Goal: Download file/media

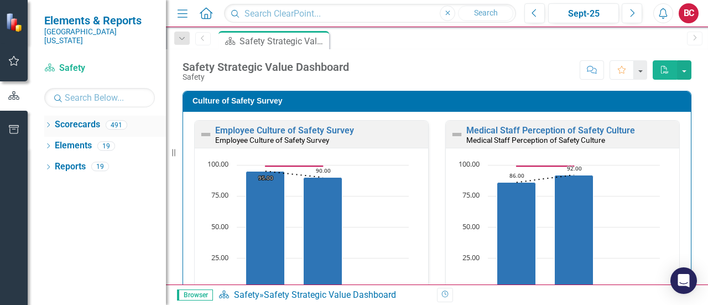
click at [87, 118] on link "Scorecards" at bounding box center [77, 124] width 45 height 13
click at [48, 123] on icon "Dropdown" at bounding box center [48, 126] width 8 height 6
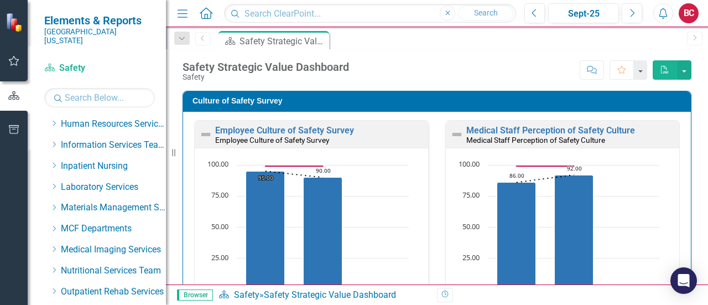
scroll to position [437, 0]
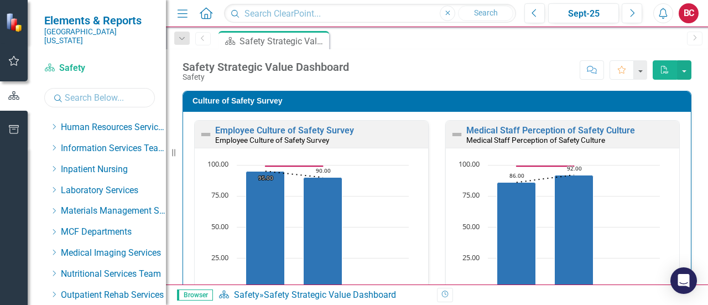
click at [100, 88] on input "text" at bounding box center [99, 97] width 111 height 19
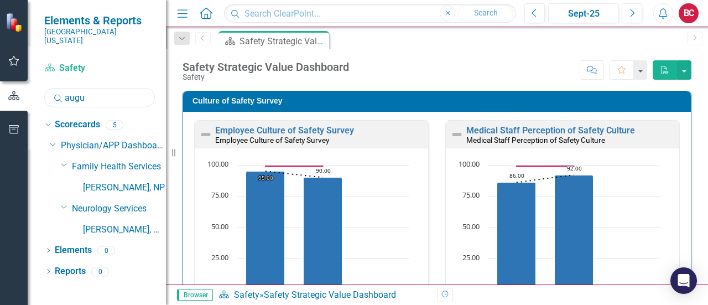
scroll to position [0, 0]
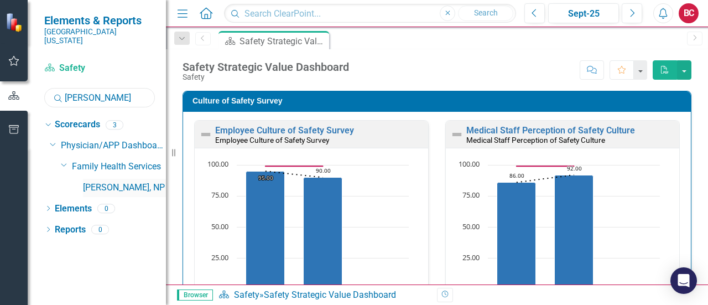
type input "[PERSON_NAME]"
click at [97, 181] on link "[PERSON_NAME], NP" at bounding box center [124, 187] width 83 height 13
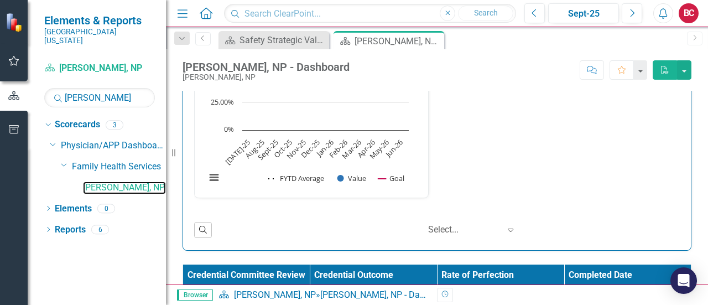
scroll to position [1962, 0]
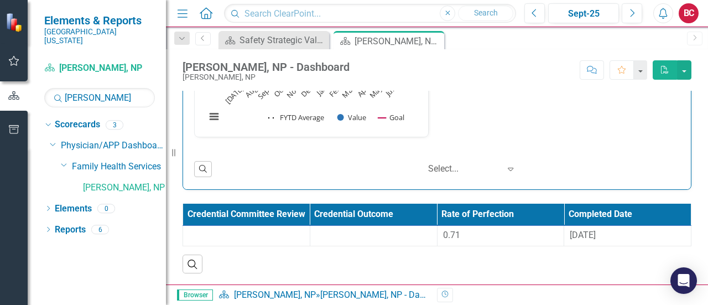
drag, startPoint x: 643, startPoint y: 236, endPoint x: 495, endPoint y: 192, distance: 153.8
click at [495, 204] on table "Credential Committee Review Credential Outcome Rate of Perfection Completed Dat…" at bounding box center [437, 225] width 509 height 43
drag, startPoint x: 562, startPoint y: 264, endPoint x: 373, endPoint y: 218, distance: 194.8
click at [373, 218] on div "Credential Committee Review Credential Outcome Rate of Perfection Completed Dat…" at bounding box center [437, 239] width 509 height 70
click at [668, 74] on button "PDF" at bounding box center [665, 69] width 24 height 19
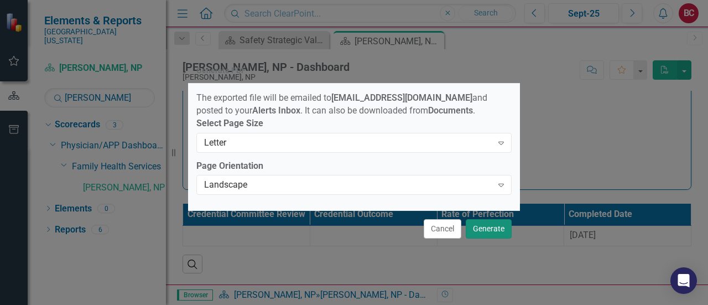
click at [480, 233] on button "Generate" at bounding box center [489, 228] width 46 height 19
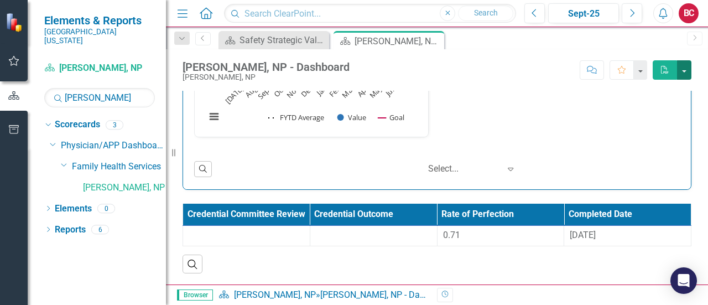
click at [684, 70] on button "button" at bounding box center [684, 69] width 14 height 19
click at [651, 93] on link "PDF Export to PDF" at bounding box center [646, 90] width 87 height 20
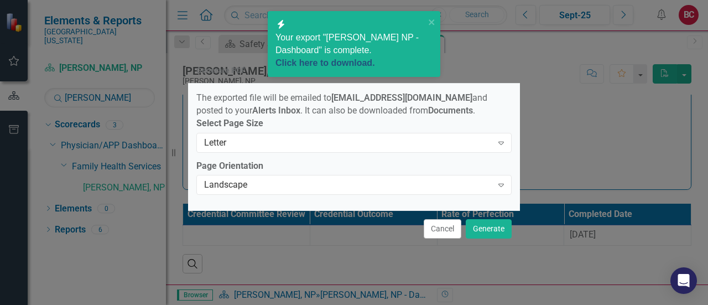
click at [373, 58] on link "Click here to download." at bounding box center [325, 62] width 100 height 9
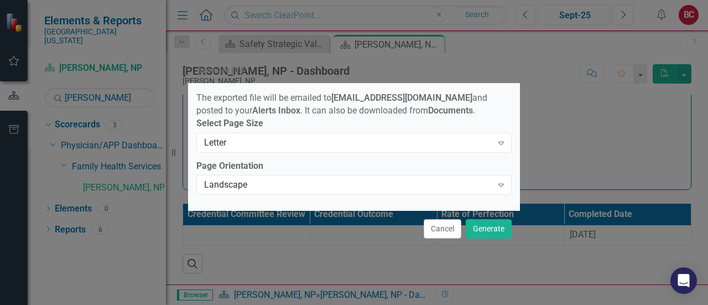
click at [446, 122] on label "Select Page Size" at bounding box center [353, 123] width 315 height 13
